Goal: Register for event/course

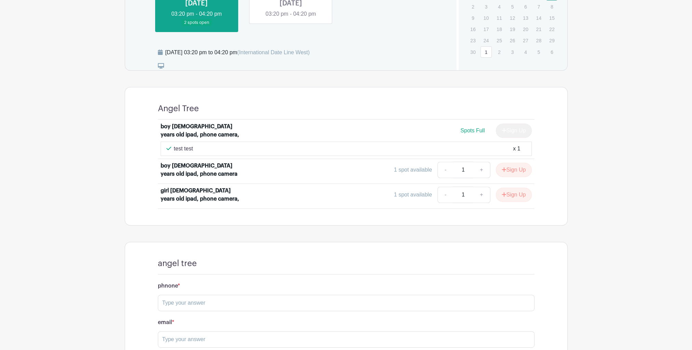
scroll to position [341, 0]
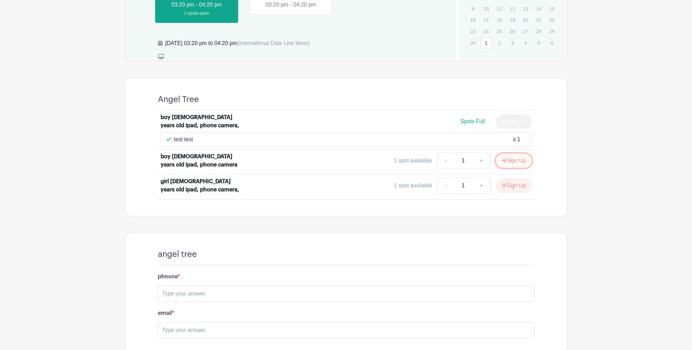
click at [526, 156] on button "Sign Up" at bounding box center [514, 161] width 36 height 14
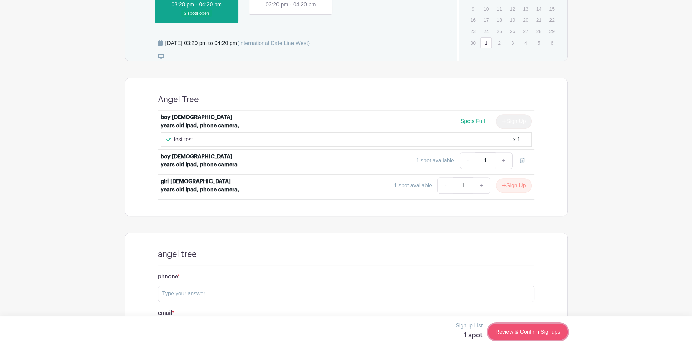
click at [529, 334] on link "Review & Confirm Signups" at bounding box center [527, 332] width 79 height 16
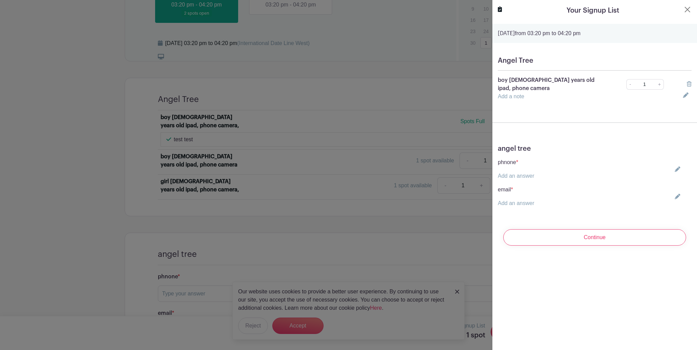
click at [523, 176] on div "angel tree phnone * Add an answer email * Add an answer" at bounding box center [594, 178] width 205 height 79
click at [524, 173] on link "Add an answer" at bounding box center [516, 176] width 37 height 6
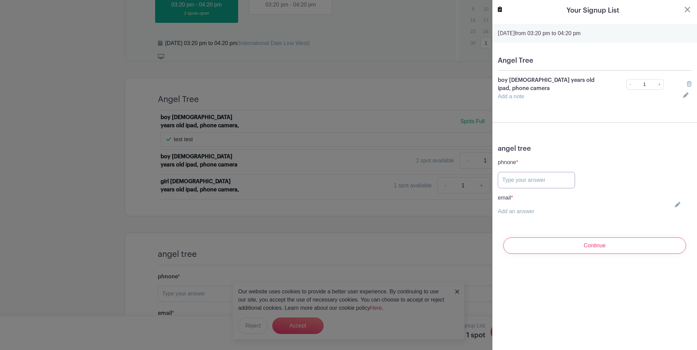
click at [523, 176] on input "text" at bounding box center [536, 180] width 77 height 16
type input "p"
click at [524, 209] on link "Add an answer" at bounding box center [516, 212] width 37 height 6
click at [519, 212] on input "text" at bounding box center [536, 216] width 77 height 16
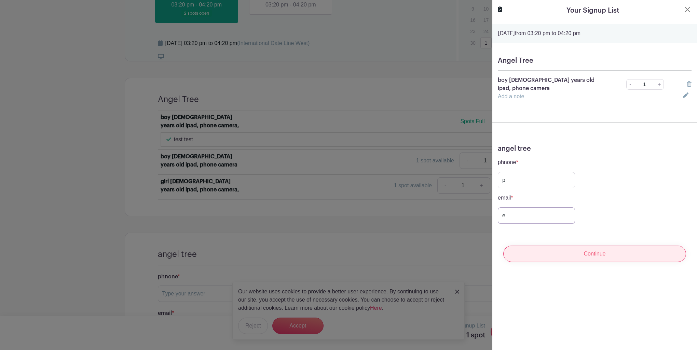
type input "e"
click at [544, 246] on input "Continue" at bounding box center [594, 254] width 183 height 16
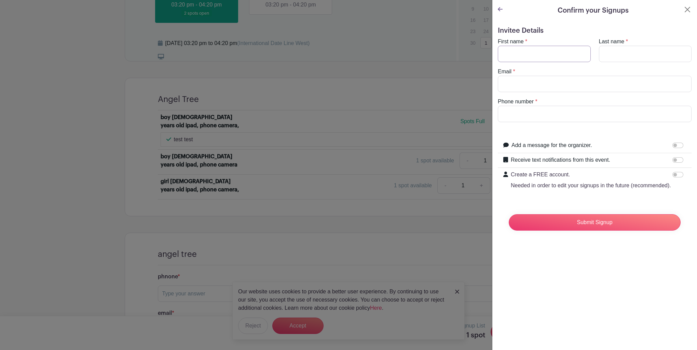
click at [542, 60] on input "First name" at bounding box center [544, 54] width 93 height 16
click at [547, 33] on h5 "Invitee Details" at bounding box center [595, 31] width 194 height 8
drag, startPoint x: 539, startPoint y: 85, endPoint x: 540, endPoint y: 89, distance: 3.9
click at [539, 85] on input "Email" at bounding box center [595, 84] width 194 height 16
click at [641, 136] on form "Invitee Details First name * Last name * Email * Phone number * Add a message f…" at bounding box center [595, 132] width 194 height 210
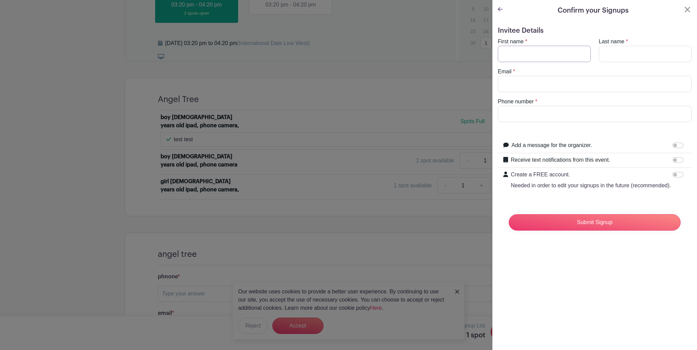
click at [529, 57] on input "First name" at bounding box center [544, 54] width 93 height 16
type input "rtest"
drag, startPoint x: 635, startPoint y: 54, endPoint x: 628, endPoint y: 59, distance: 8.5
click at [635, 54] on input "t" at bounding box center [645, 54] width 93 height 16
type input "test"
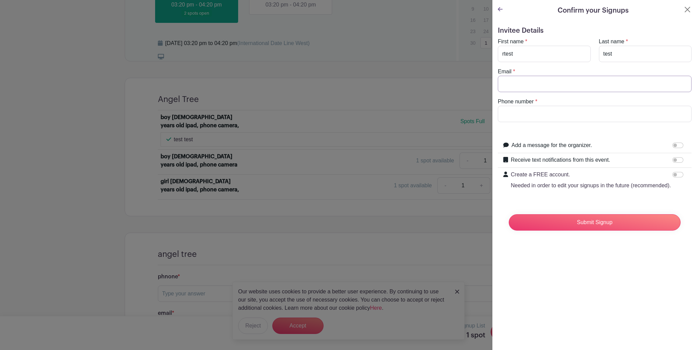
drag, startPoint x: 526, startPoint y: 76, endPoint x: 527, endPoint y: 87, distance: 11.0
click at [526, 76] on input "Email" at bounding box center [595, 84] width 194 height 16
click at [527, 87] on input "Email" at bounding box center [595, 84] width 194 height 16
type input "[EMAIL_ADDRESS][DOMAIN_NAME]"
click at [532, 117] on input "Phone number" at bounding box center [595, 114] width 194 height 16
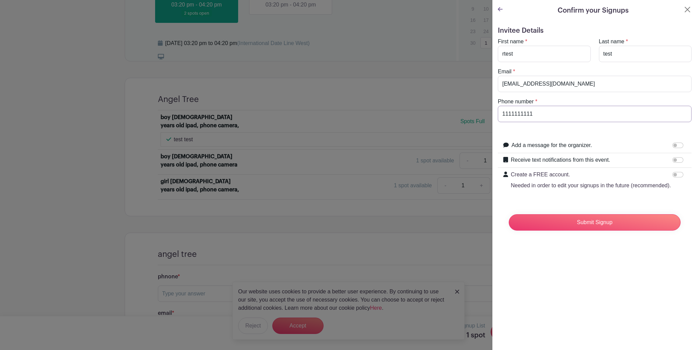
click at [547, 118] on input "1111111111" at bounding box center [595, 114] width 194 height 16
type input "1111111112"
click at [582, 229] on input "Submit Signup" at bounding box center [594, 222] width 172 height 16
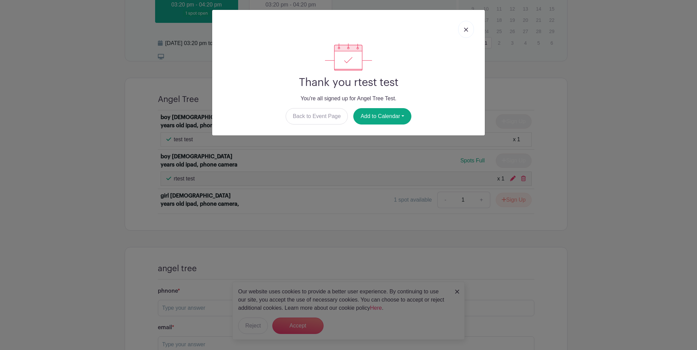
click at [465, 24] on link at bounding box center [466, 29] width 16 height 17
